Goal: Find specific page/section: Find specific page/section

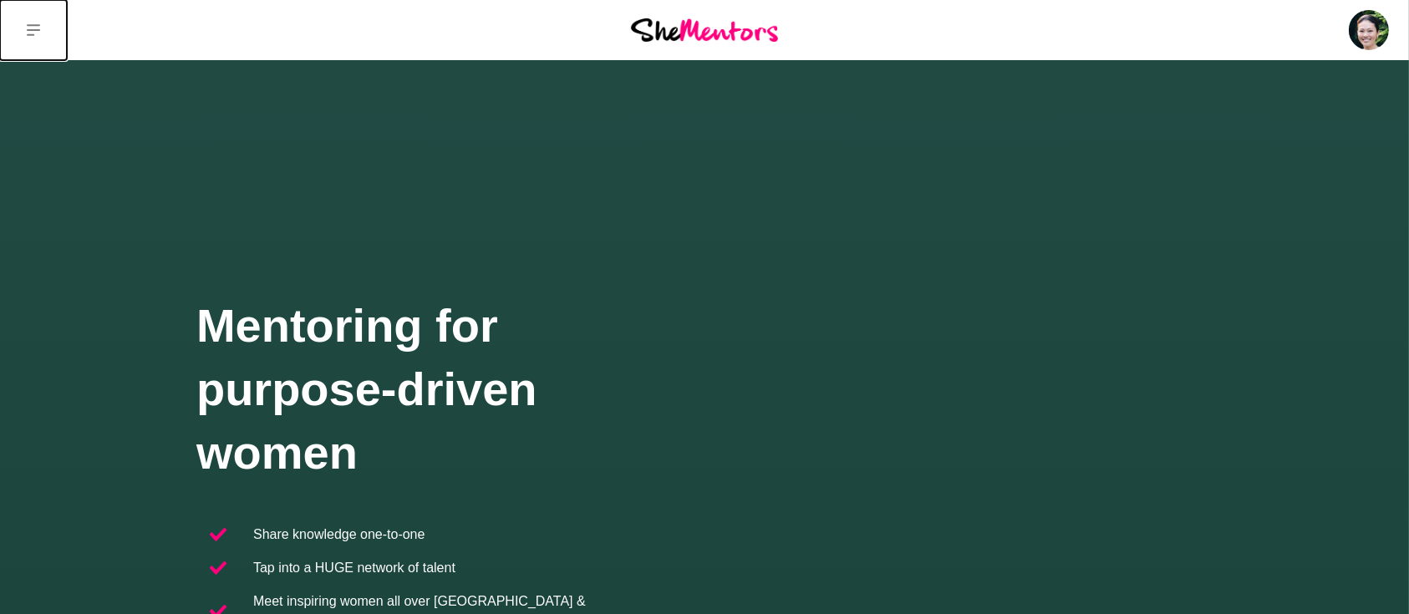
click at [40, 27] on button at bounding box center [33, 30] width 67 height 60
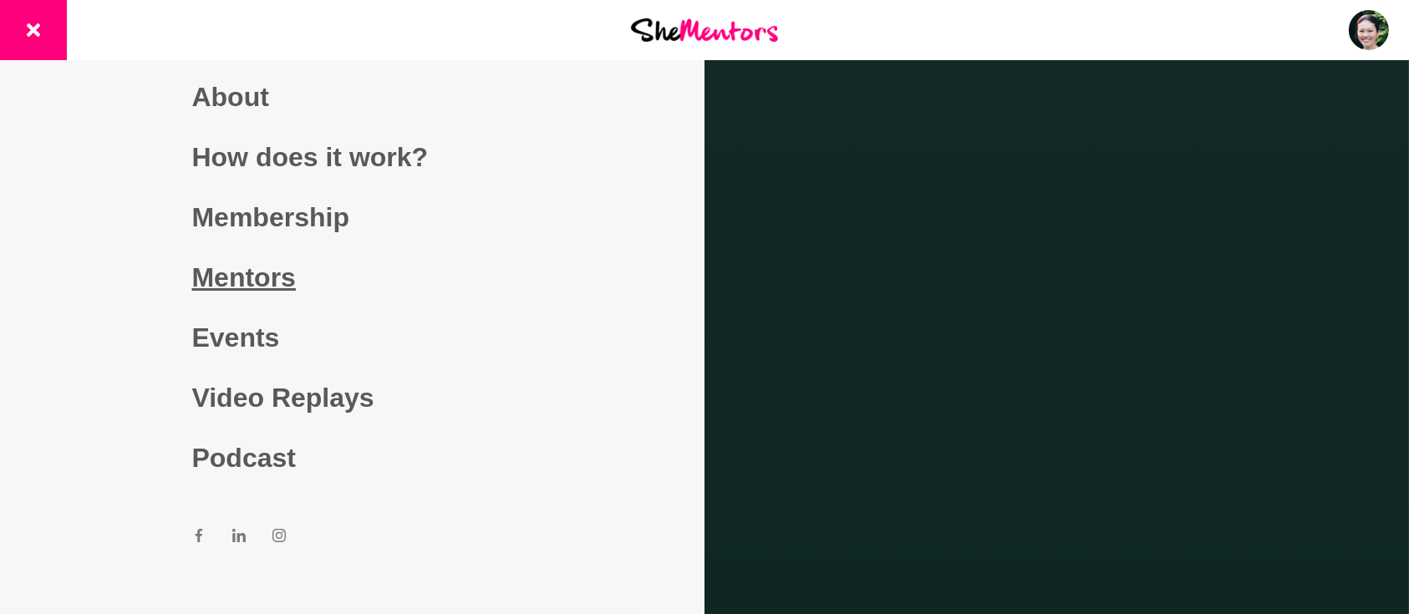
click at [254, 265] on link "Mentors" at bounding box center [352, 277] width 321 height 60
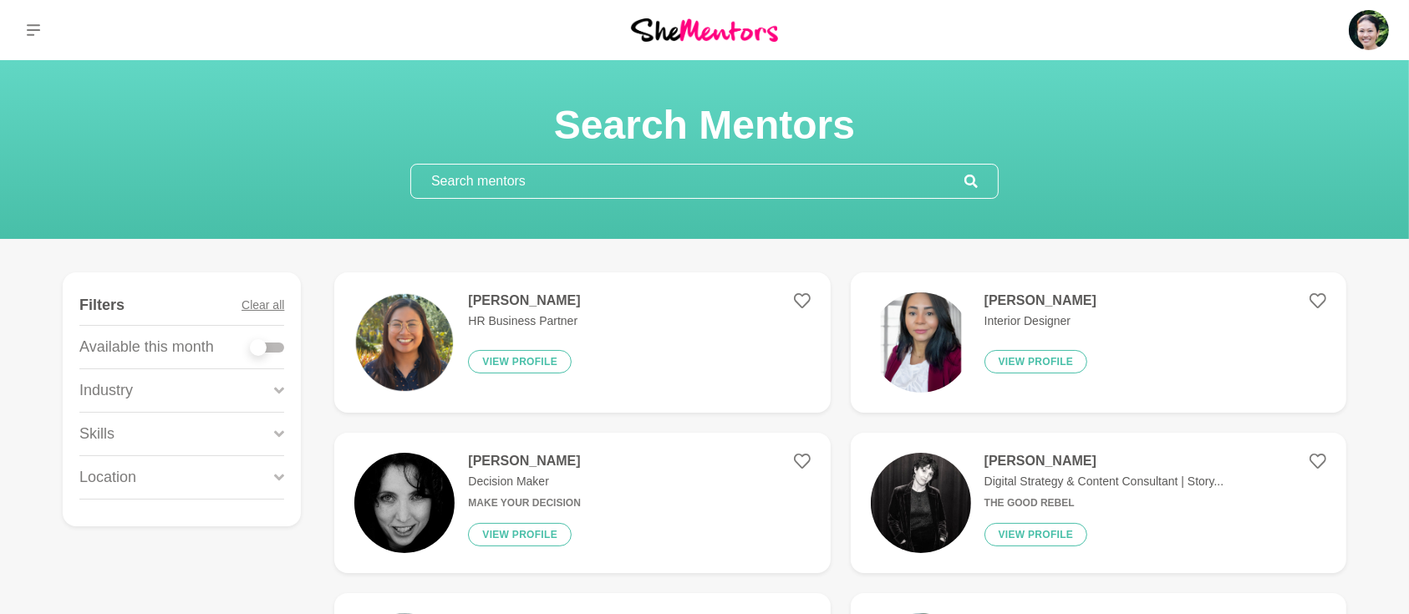
click at [458, 179] on input "text" at bounding box center [687, 181] width 553 height 33
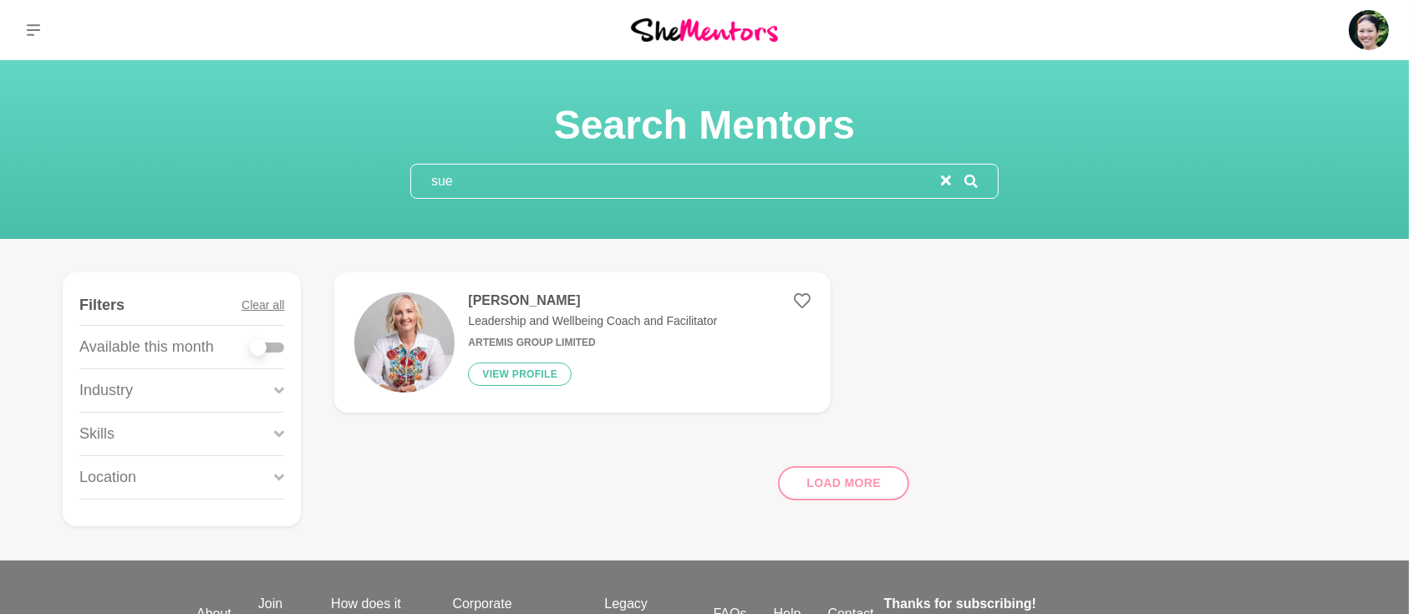
type input "sue"
click at [534, 298] on h4 "[PERSON_NAME]" at bounding box center [592, 301] width 249 height 17
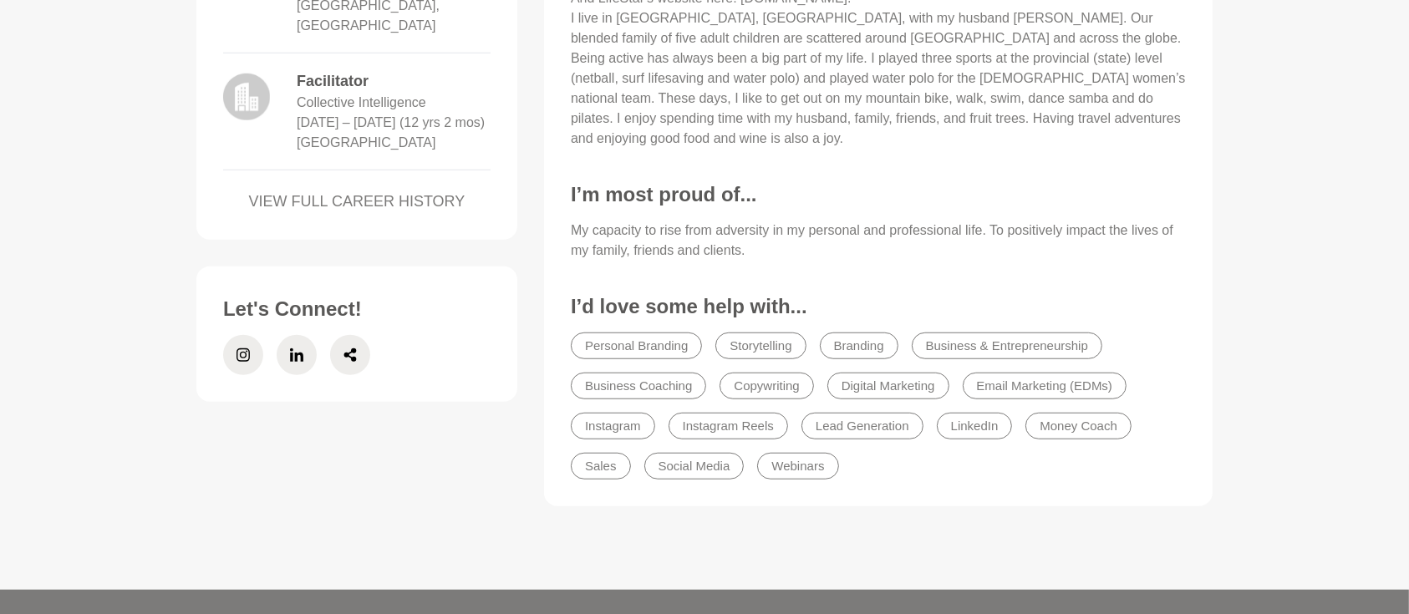
scroll to position [1263, 0]
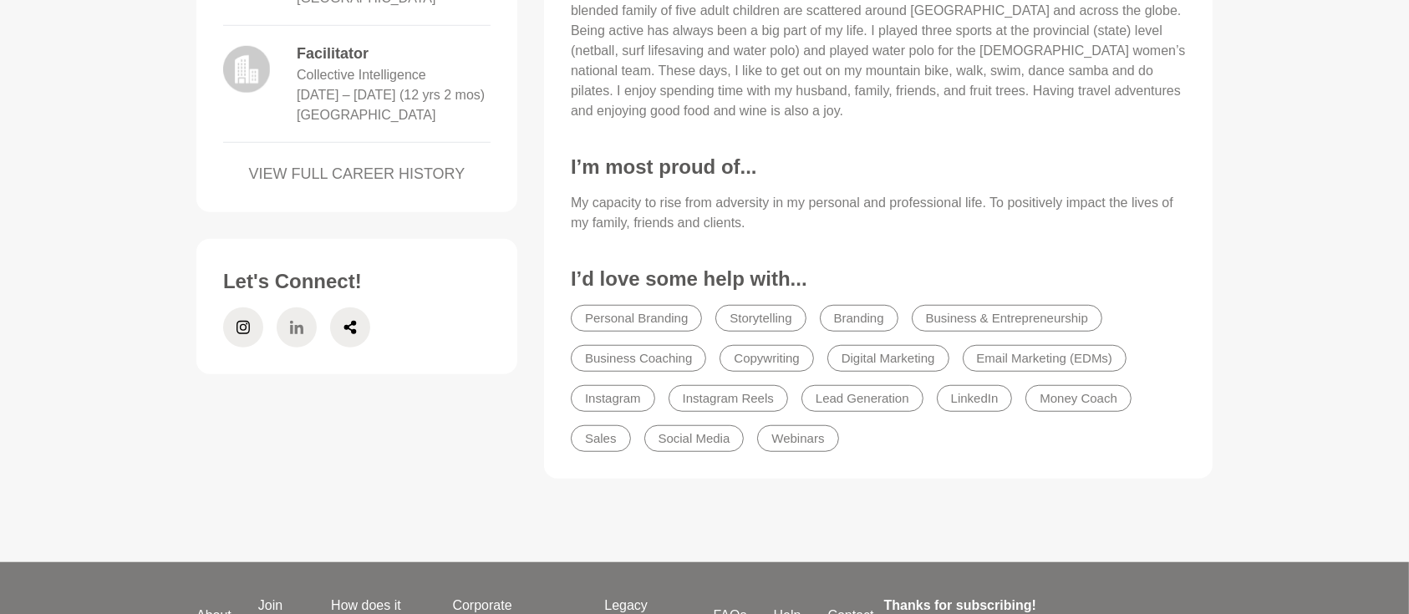
click at [308, 326] on span at bounding box center [297, 328] width 40 height 40
click at [247, 318] on icon at bounding box center [243, 328] width 13 height 40
click at [355, 328] on span at bounding box center [350, 328] width 40 height 40
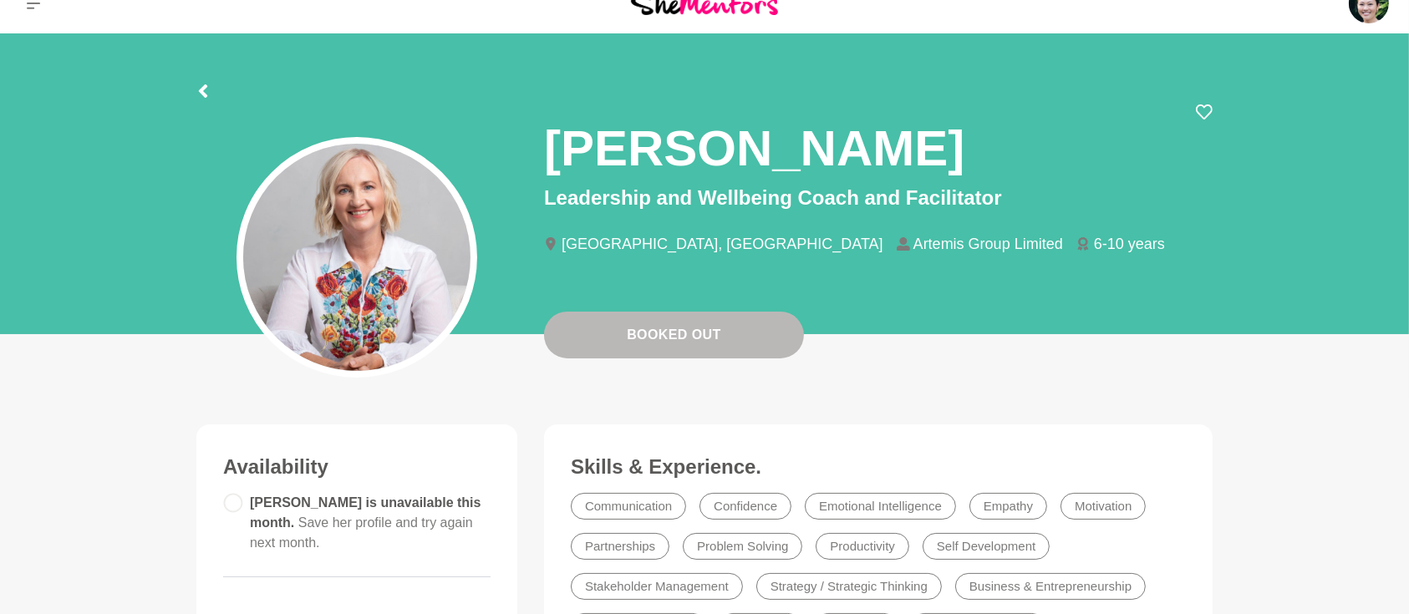
scroll to position [0, 0]
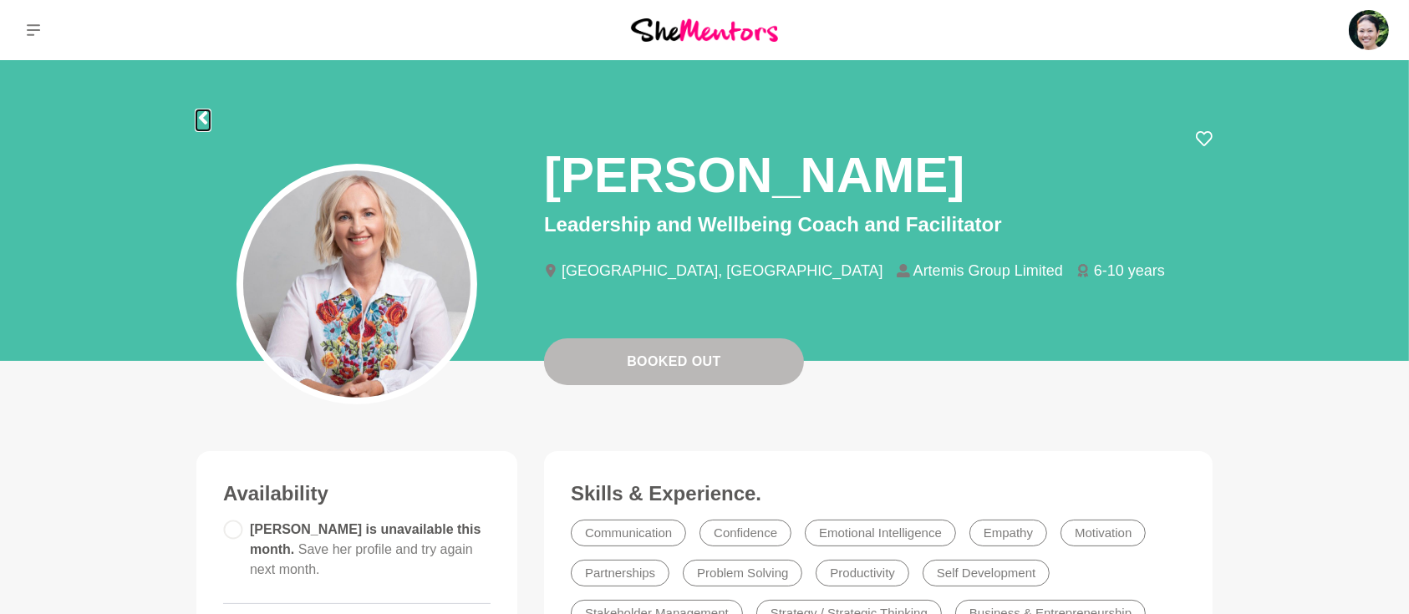
click at [198, 114] on icon at bounding box center [202, 117] width 13 height 13
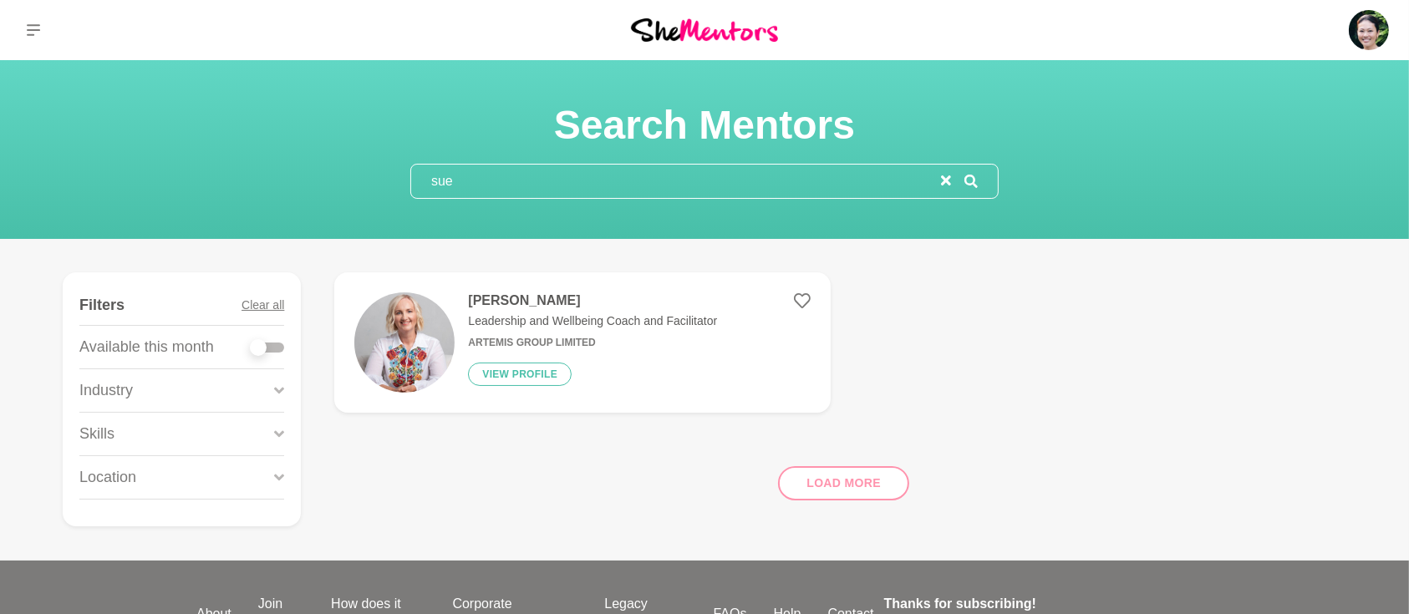
drag, startPoint x: 588, startPoint y: 186, endPoint x: 344, endPoint y: 184, distance: 244.9
click at [350, 186] on div "Search Mentors sue" at bounding box center [704, 149] width 1369 height 99
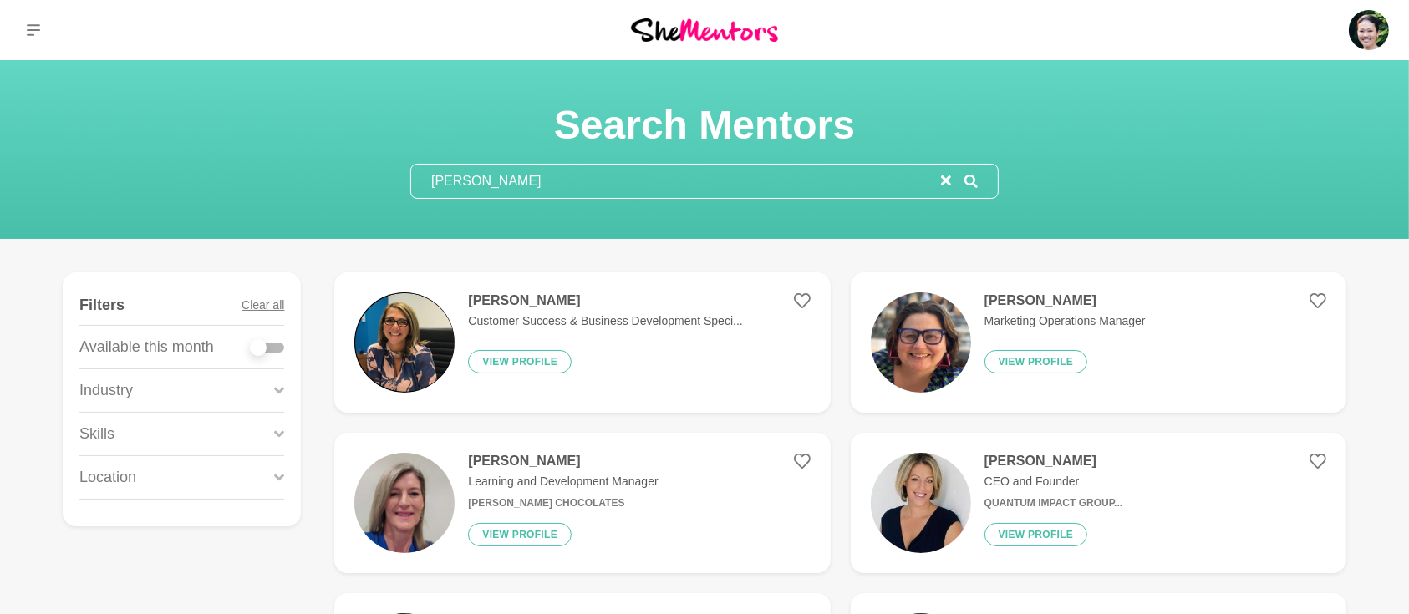
type input "[PERSON_NAME]"
click at [517, 459] on h4 "[PERSON_NAME]" at bounding box center [563, 461] width 190 height 17
